Goal: Use online tool/utility: Utilize a website feature to perform a specific function

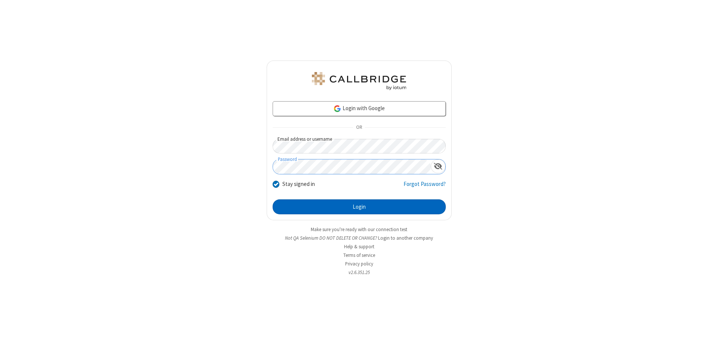
click at [359, 207] on button "Login" at bounding box center [359, 207] width 173 height 15
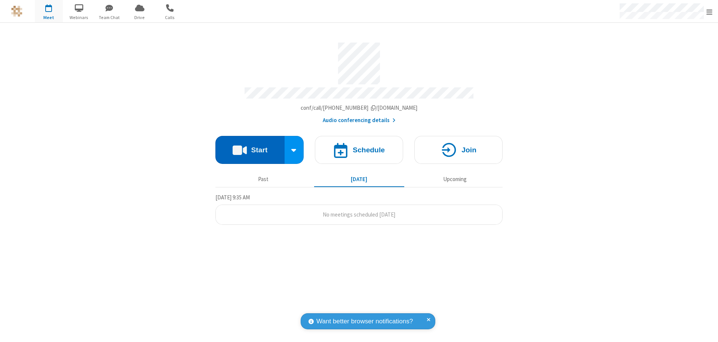
click at [250, 147] on button "Start" at bounding box center [249, 150] width 69 height 28
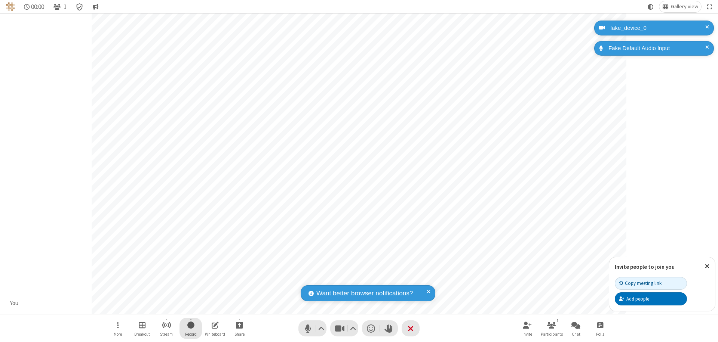
click at [191, 329] on span "Start recording" at bounding box center [190, 325] width 7 height 9
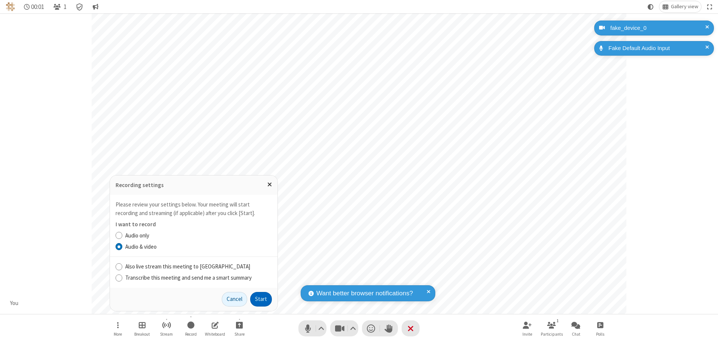
click at [261, 299] on button "Start" at bounding box center [261, 299] width 22 height 15
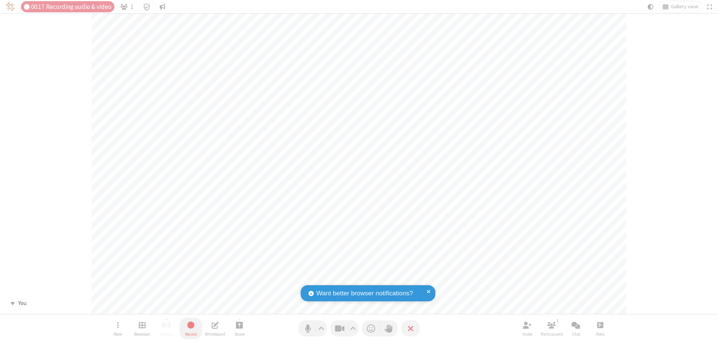
click at [191, 329] on span "Stop recording" at bounding box center [191, 325] width 9 height 9
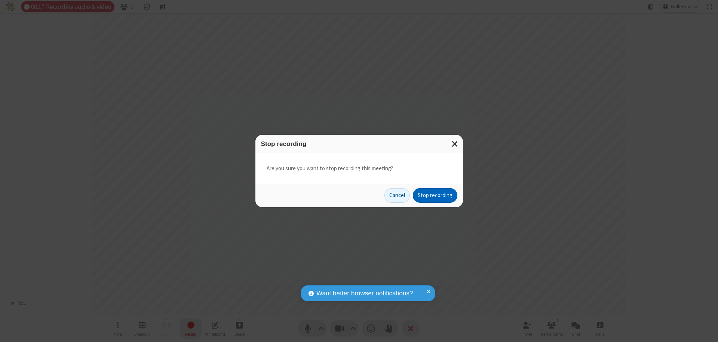
click at [435, 196] on button "Stop recording" at bounding box center [435, 195] width 44 height 15
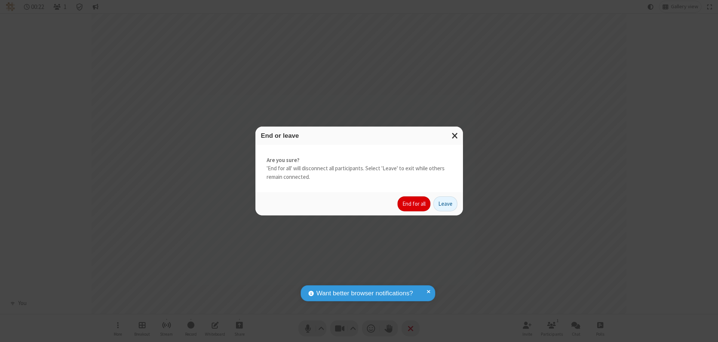
click at [414, 204] on button "End for all" at bounding box center [413, 204] width 33 height 15
